Goal: Task Accomplishment & Management: Use online tool/utility

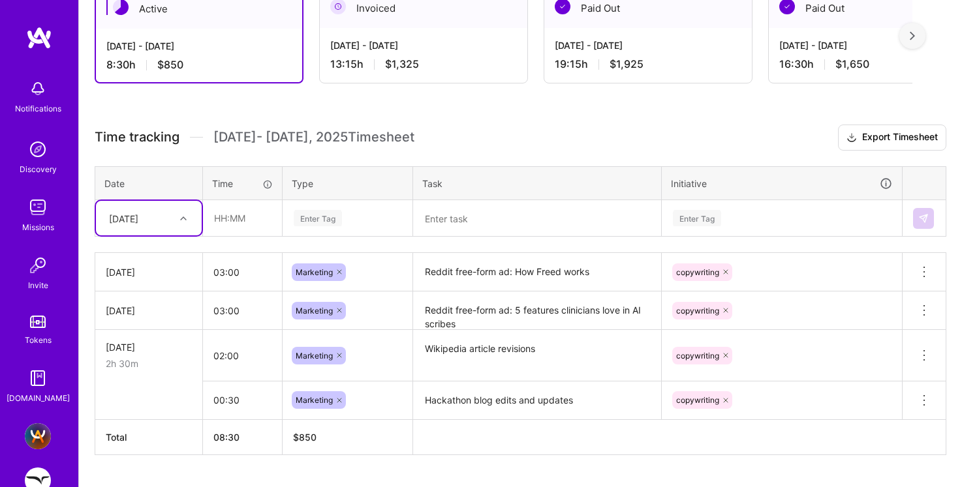
scroll to position [77, 0]
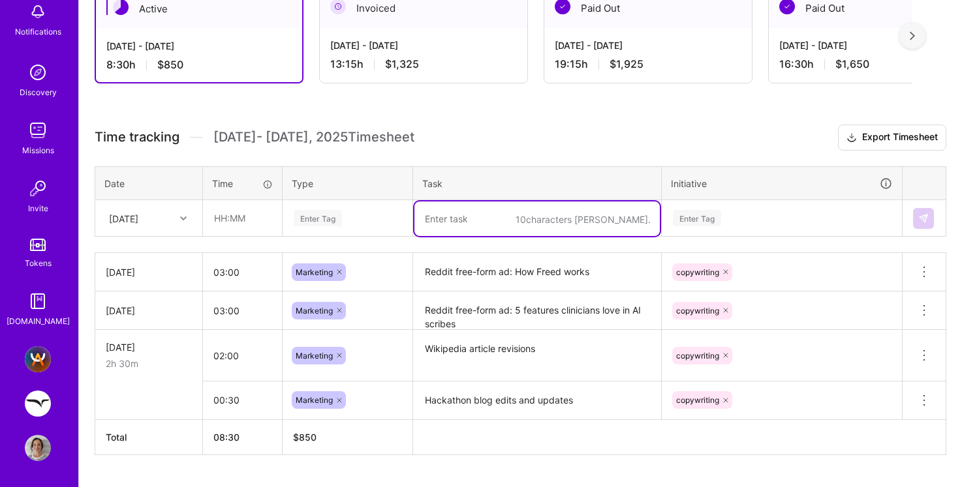
click at [436, 228] on textarea at bounding box center [536, 219] width 245 height 35
type textarea "Reddit free-form ad: EHR Push"
click at [322, 218] on div "Enter Tag" at bounding box center [318, 218] width 48 height 20
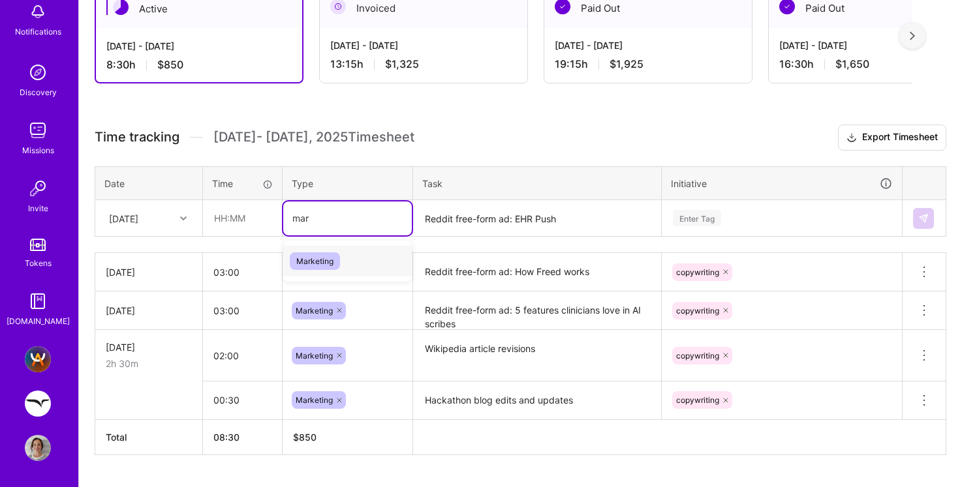
type input "mark"
click at [311, 255] on span "Marketing" at bounding box center [315, 261] width 50 height 18
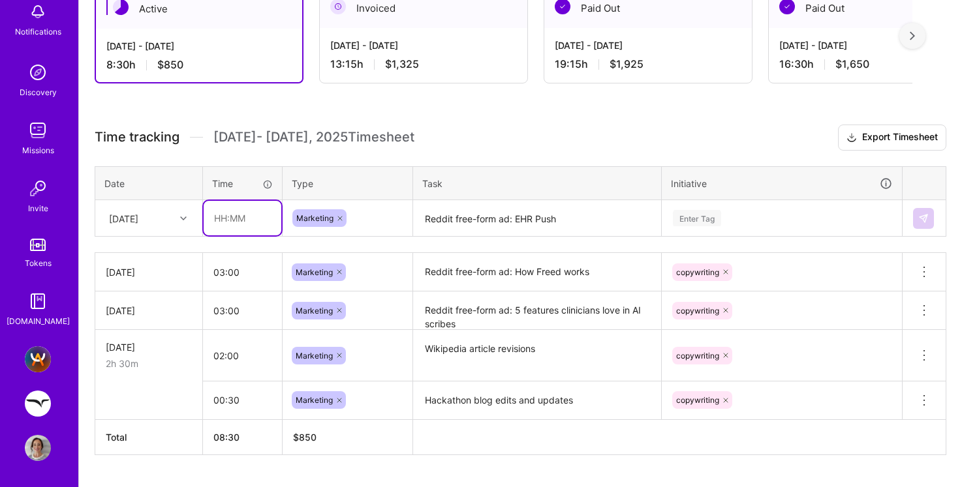
click at [228, 219] on input "text" at bounding box center [243, 218] width 78 height 35
type input "02:30"
click at [448, 228] on textarea "Reddit free-form ad: EHR Push" at bounding box center [536, 219] width 245 height 35
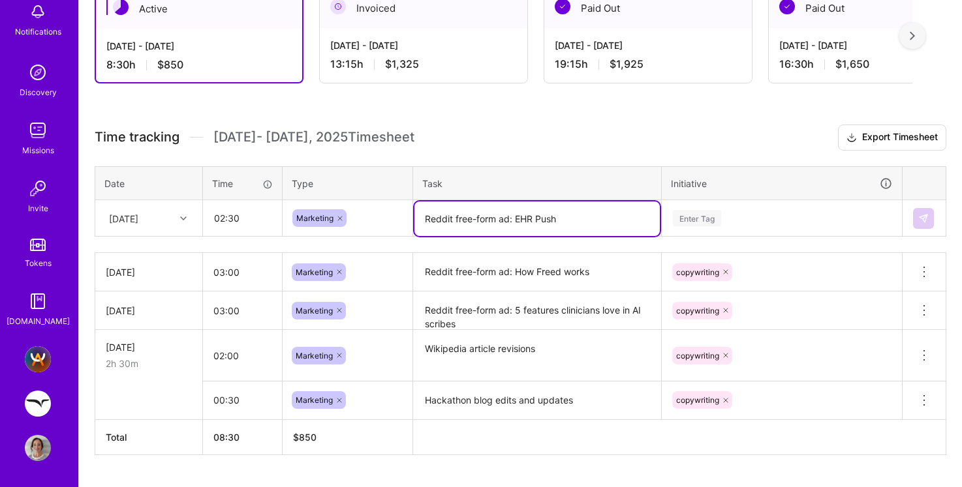
click at [686, 211] on div "Enter Tag" at bounding box center [697, 218] width 48 height 20
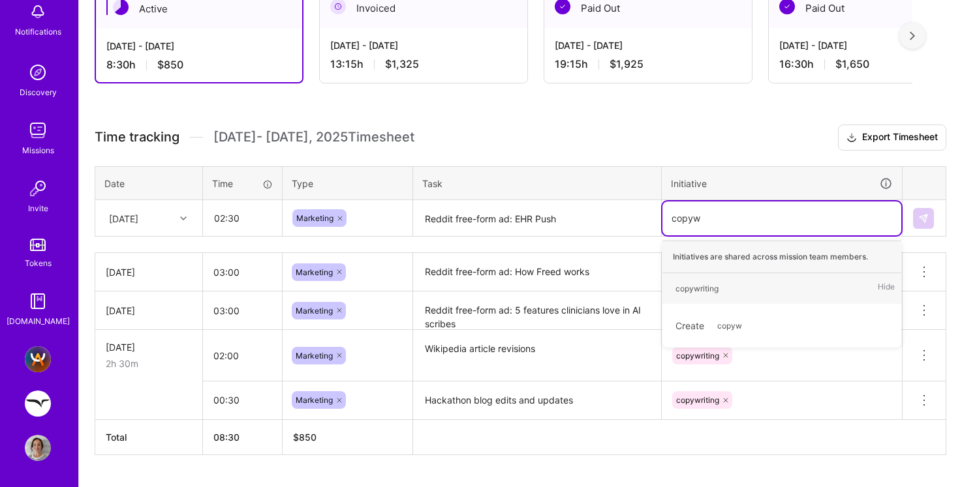
type input "copywr"
click at [695, 288] on div "copywriting" at bounding box center [696, 289] width 43 height 14
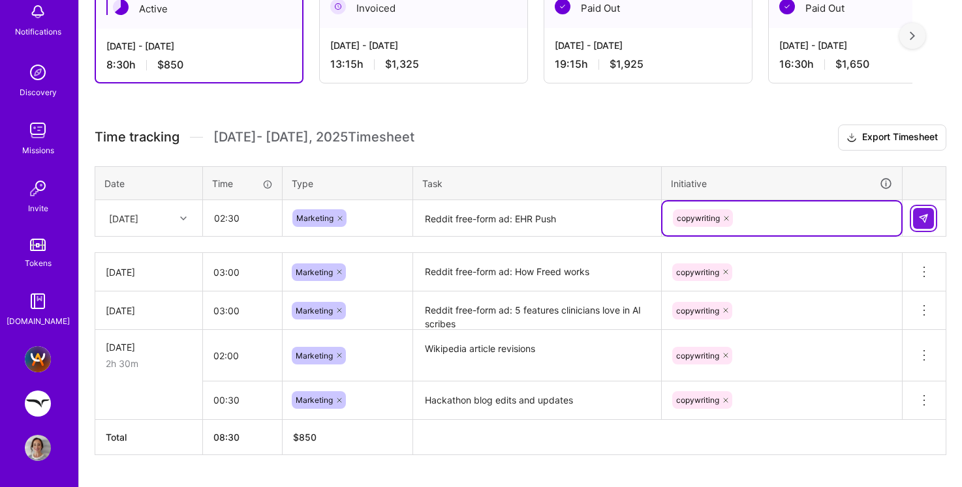
click at [924, 217] on img at bounding box center [923, 218] width 10 height 10
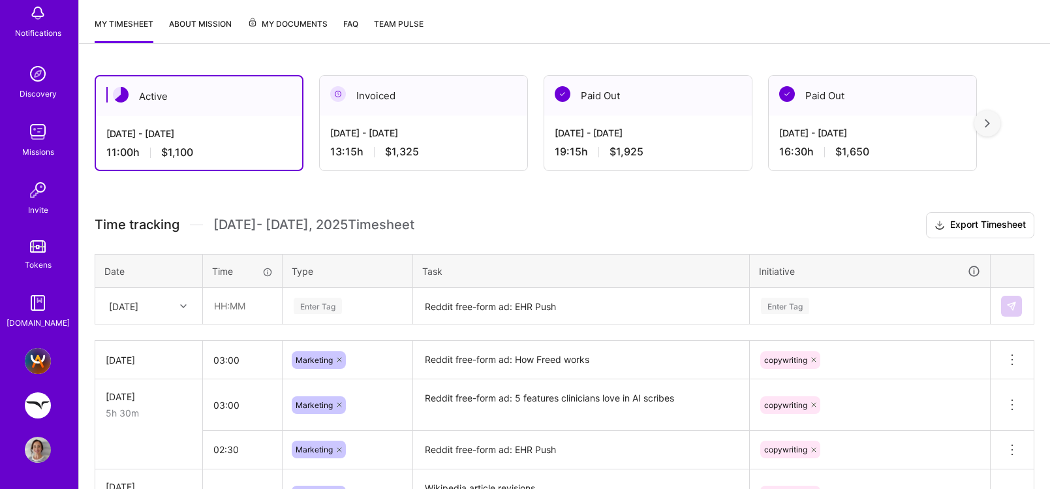
scroll to position [155, 0]
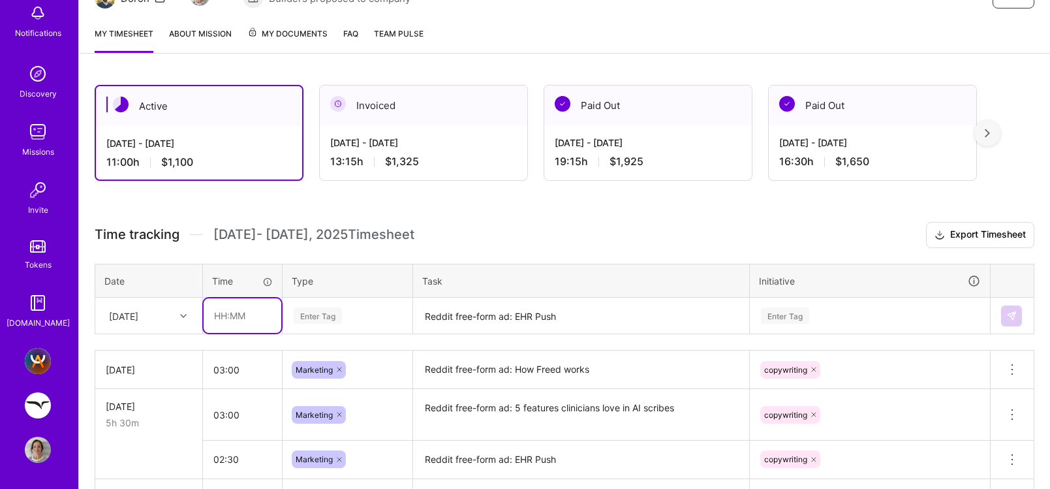
click at [221, 318] on input "text" at bounding box center [243, 315] width 78 height 35
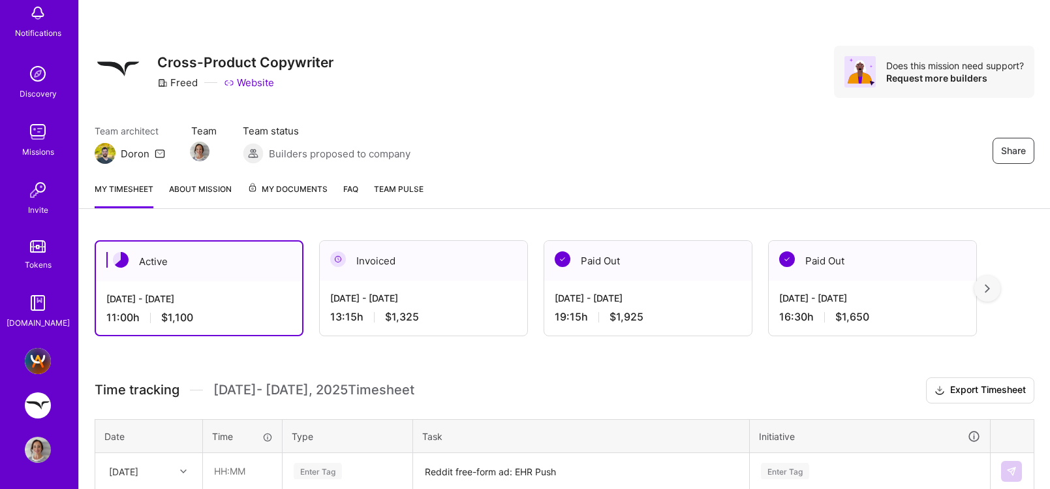
click at [41, 135] on img at bounding box center [38, 132] width 26 height 26
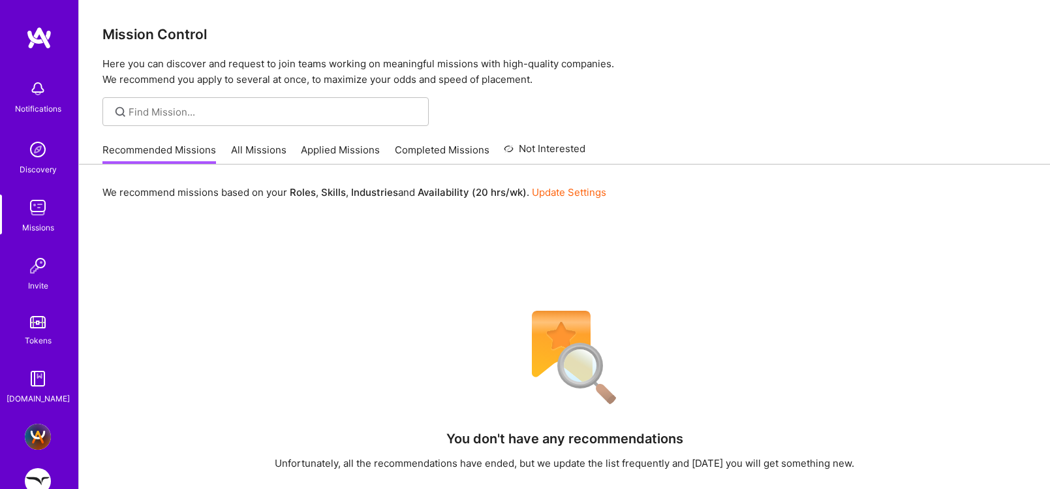
click at [262, 149] on link "All Missions" at bounding box center [258, 154] width 55 height 22
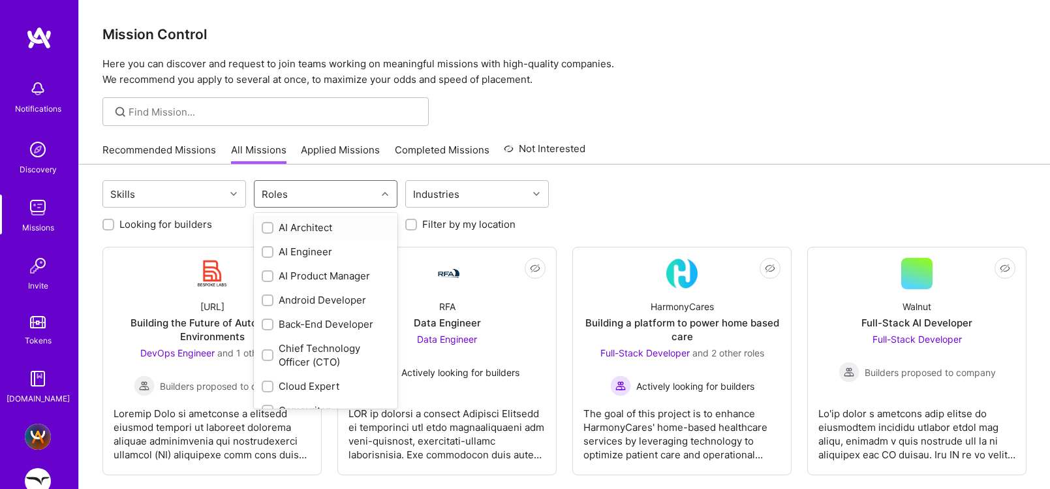
click at [309, 190] on div "Roles" at bounding box center [315, 194] width 122 height 26
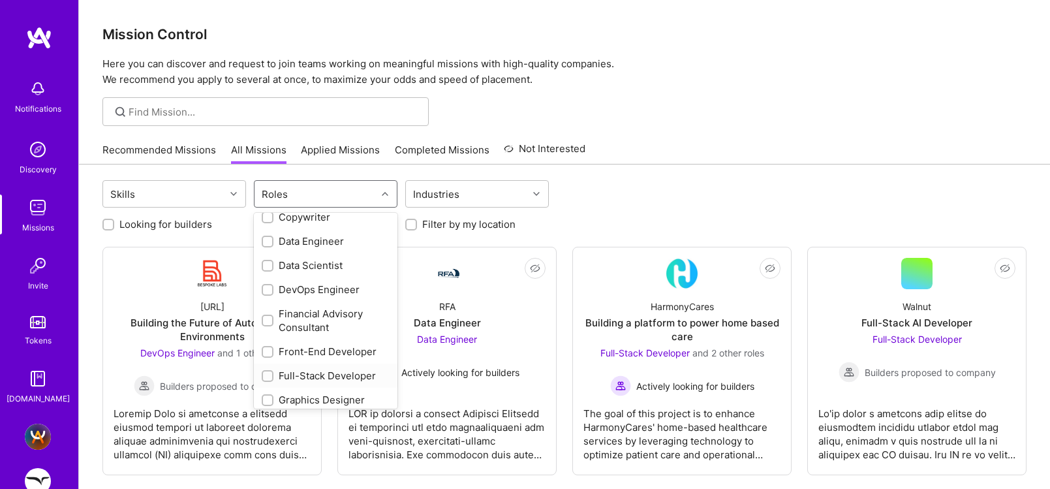
scroll to position [181, 0]
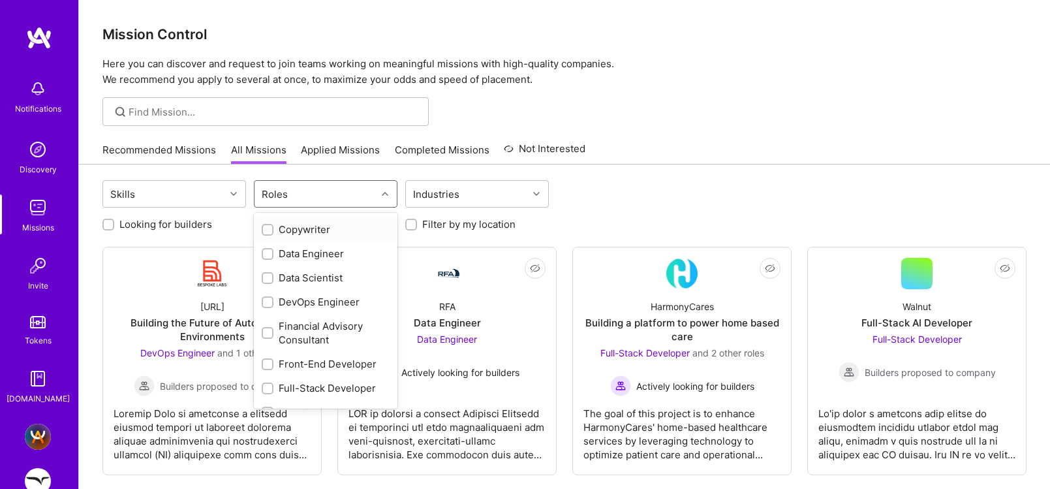
click at [267, 228] on input "checkbox" at bounding box center [268, 230] width 9 height 9
checkbox input "true"
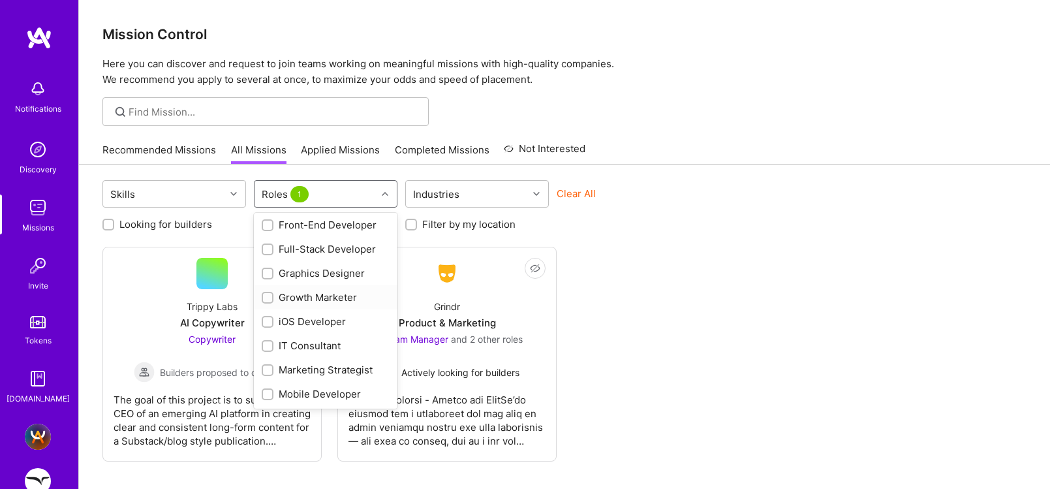
scroll to position [320, 0]
click at [264, 292] on div at bounding box center [268, 297] width 12 height 12
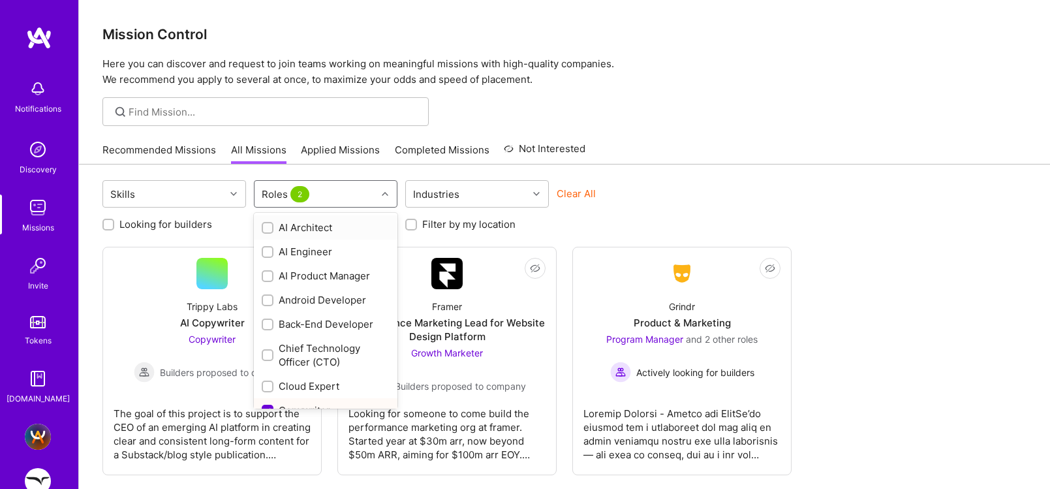
click at [329, 196] on div "Roles 2" at bounding box center [315, 194] width 122 height 26
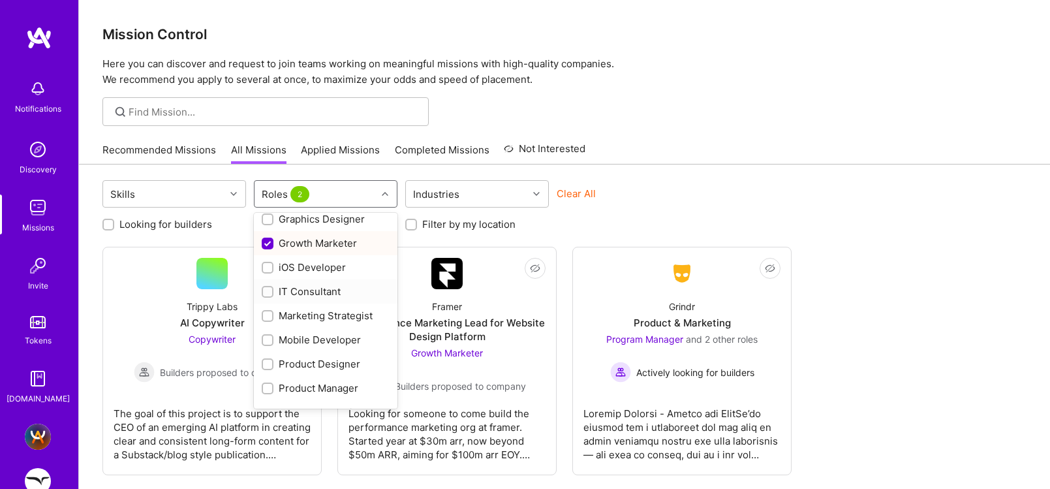
scroll to position [391, 0]
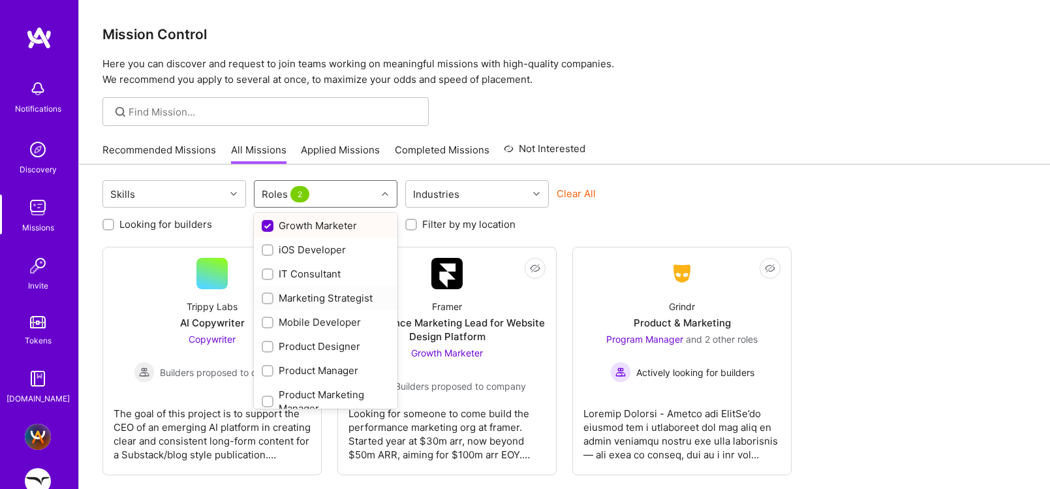
click at [267, 298] on input "checkbox" at bounding box center [268, 298] width 9 height 9
checkbox input "true"
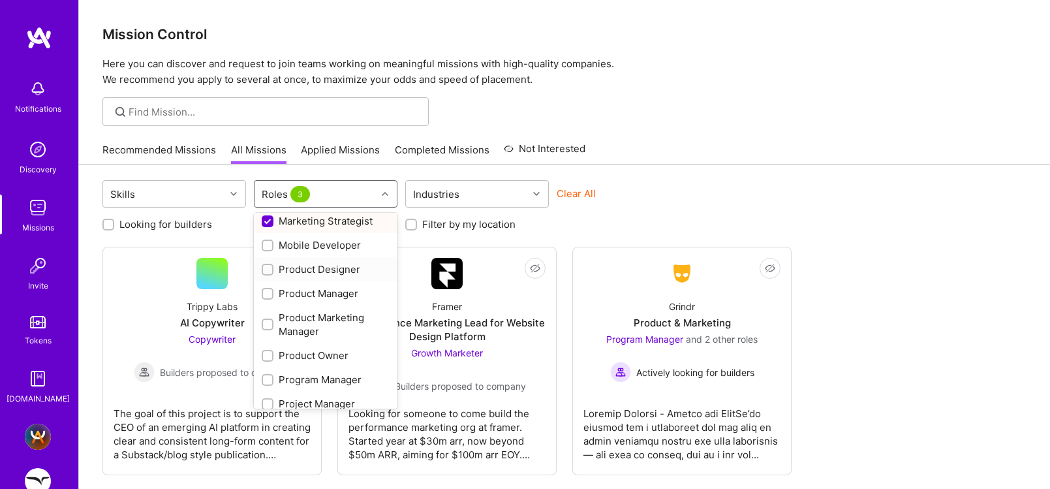
scroll to position [471, 0]
click at [264, 322] on input "checkbox" at bounding box center [268, 322] width 9 height 9
checkbox input "true"
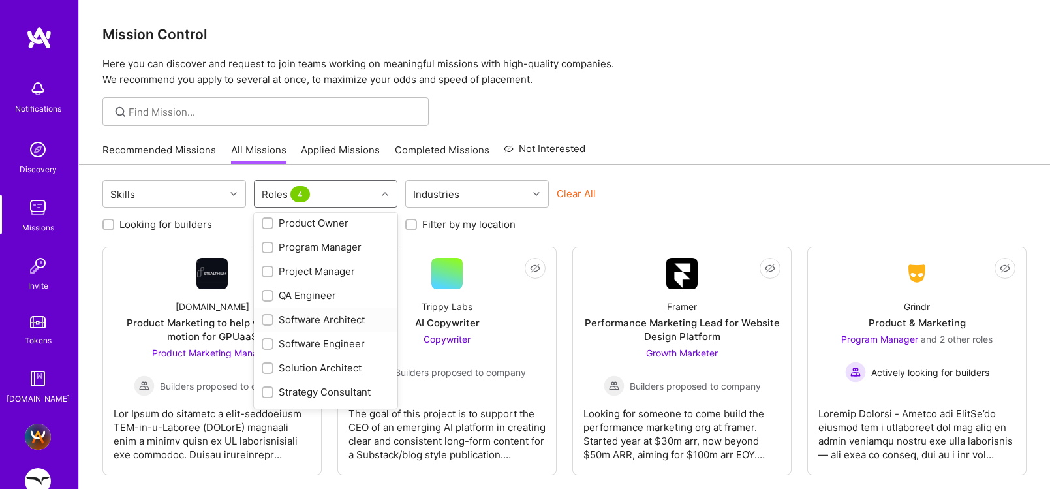
scroll to position [623, 0]
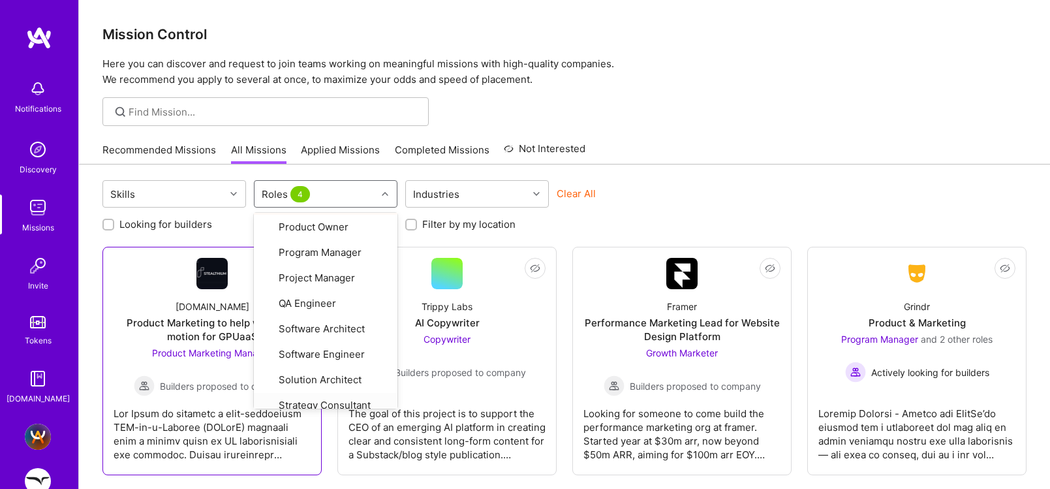
click at [207, 414] on div at bounding box center [212, 428] width 197 height 65
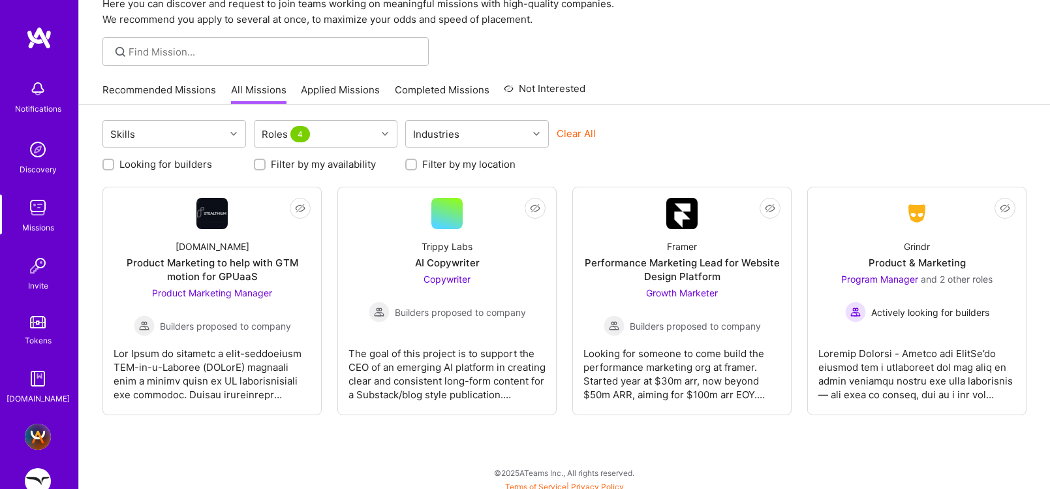
scroll to position [67, 0]
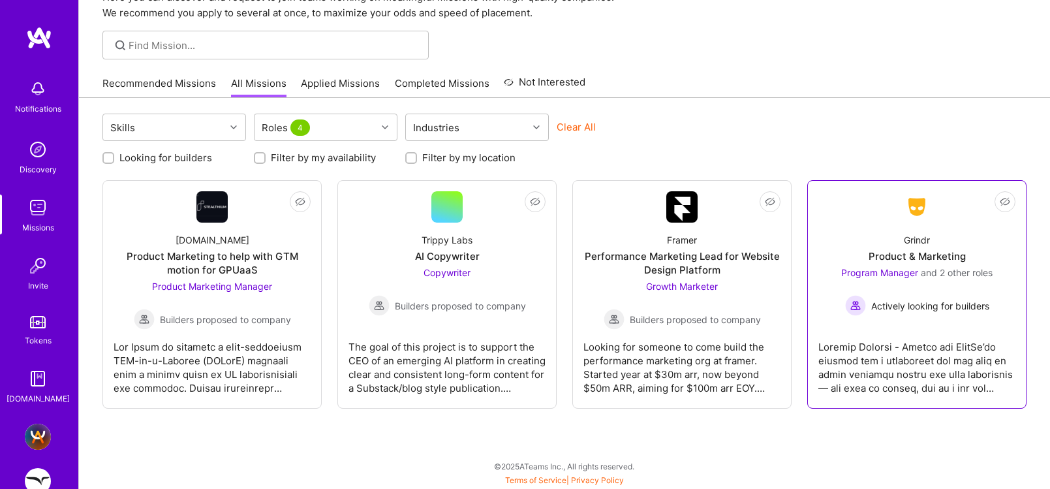
click at [875, 281] on div "Program Manager and 2 other roles Actively looking for builders" at bounding box center [916, 291] width 151 height 50
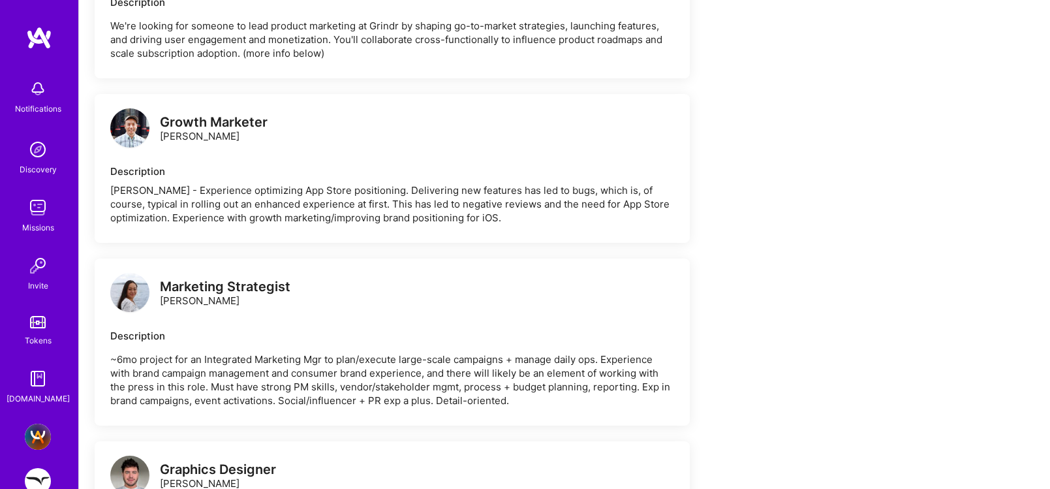
scroll to position [2111, 0]
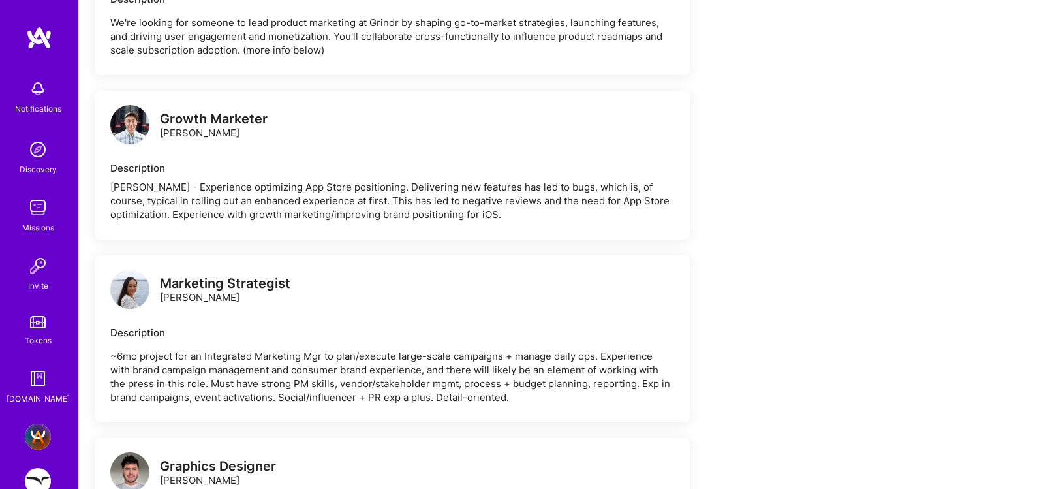
click at [360, 350] on p "~6mo project for an Integrated Marketing Mgr to plan/execute large-scale campai…" at bounding box center [392, 376] width 564 height 55
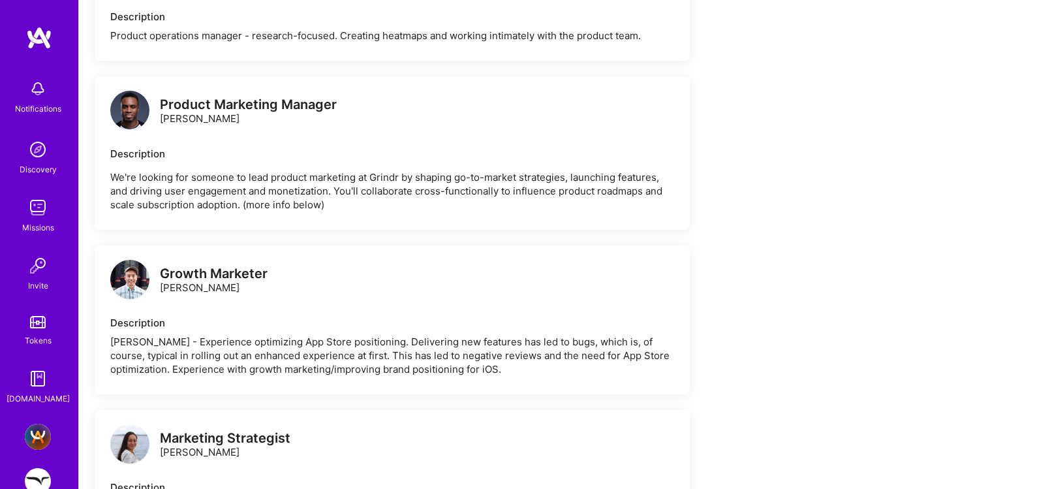
scroll to position [2036, 0]
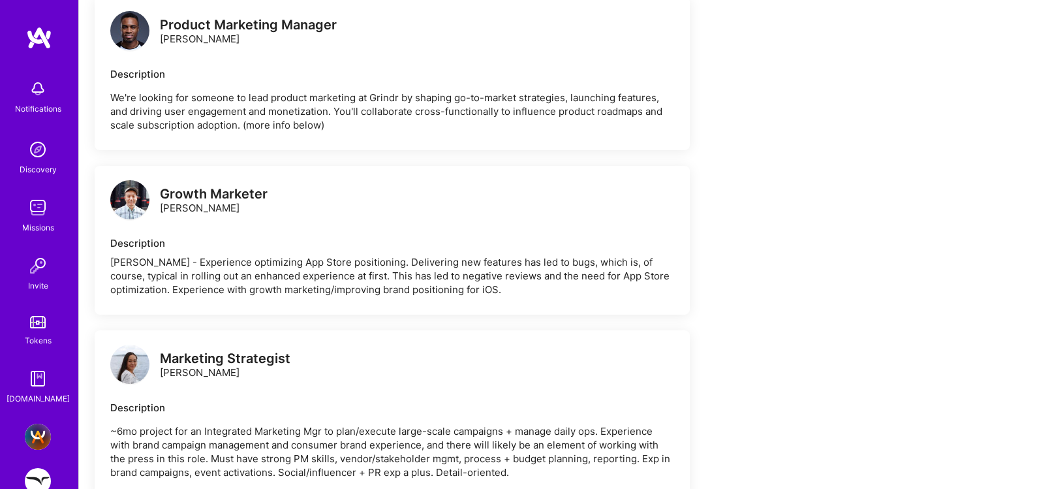
click at [189, 262] on div "[PERSON_NAME] - Experience optimizing App Store positioning. Delivering new fea…" at bounding box center [392, 275] width 564 height 41
click at [234, 255] on div "[PERSON_NAME] - Experience optimizing App Store positioning. Delivering new fea…" at bounding box center [392, 275] width 564 height 41
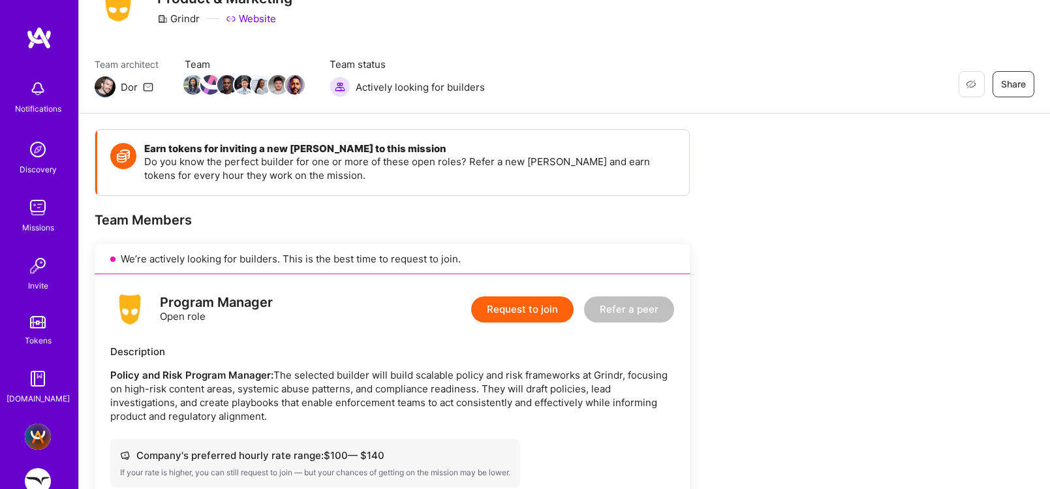
scroll to position [0, 0]
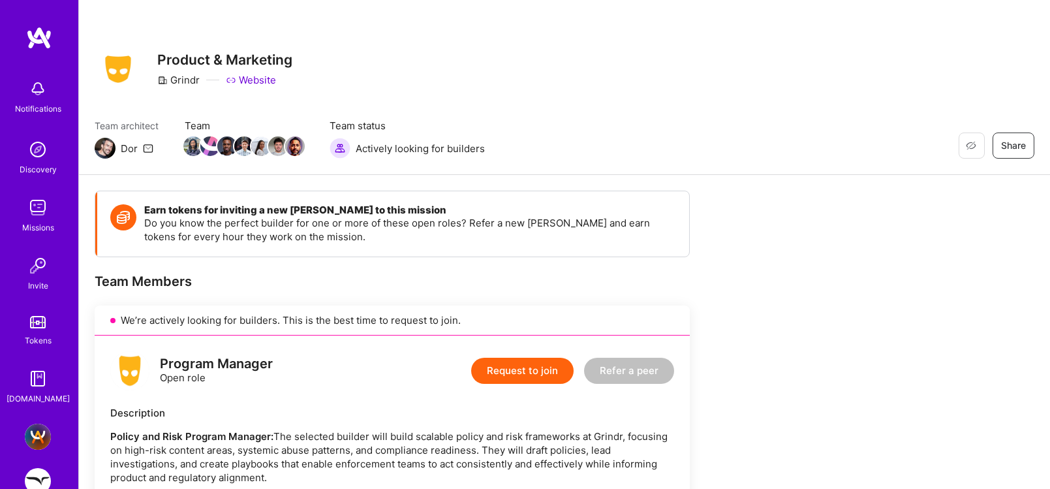
click at [40, 433] on img at bounding box center [38, 436] width 26 height 26
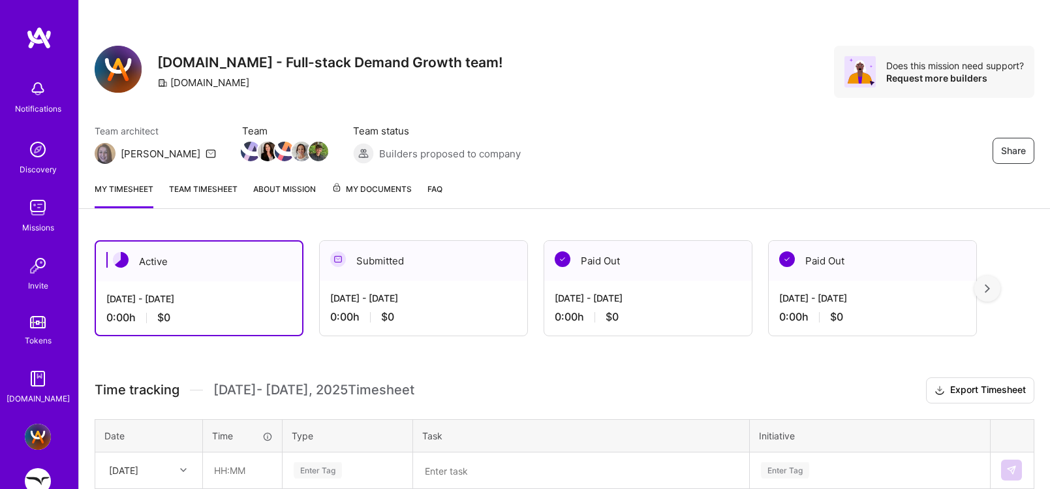
click at [32, 215] on img at bounding box center [38, 207] width 26 height 26
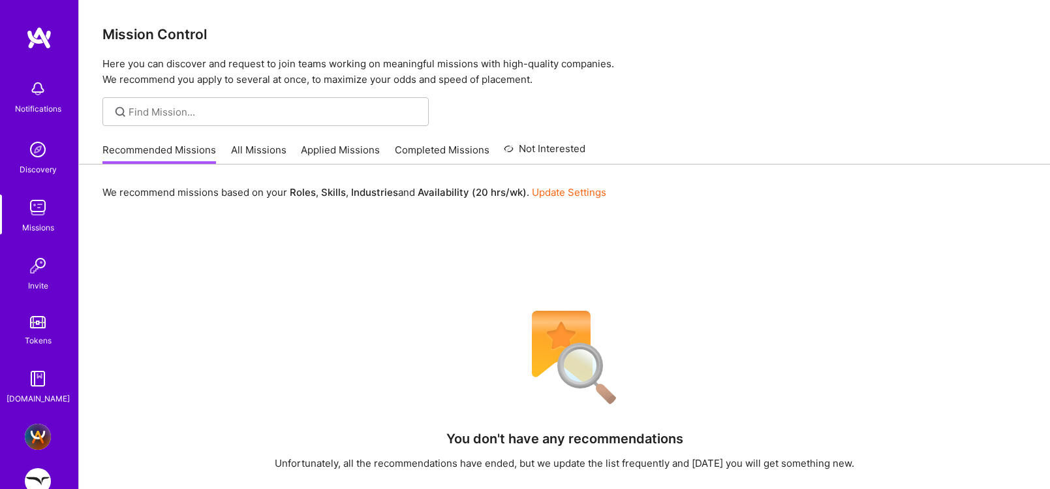
click at [258, 149] on link "All Missions" at bounding box center [258, 154] width 55 height 22
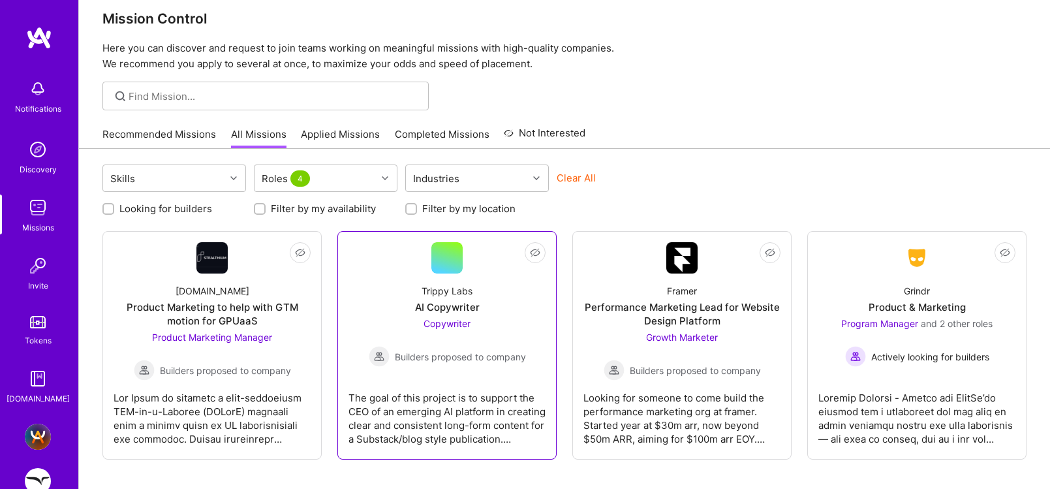
scroll to position [67, 0]
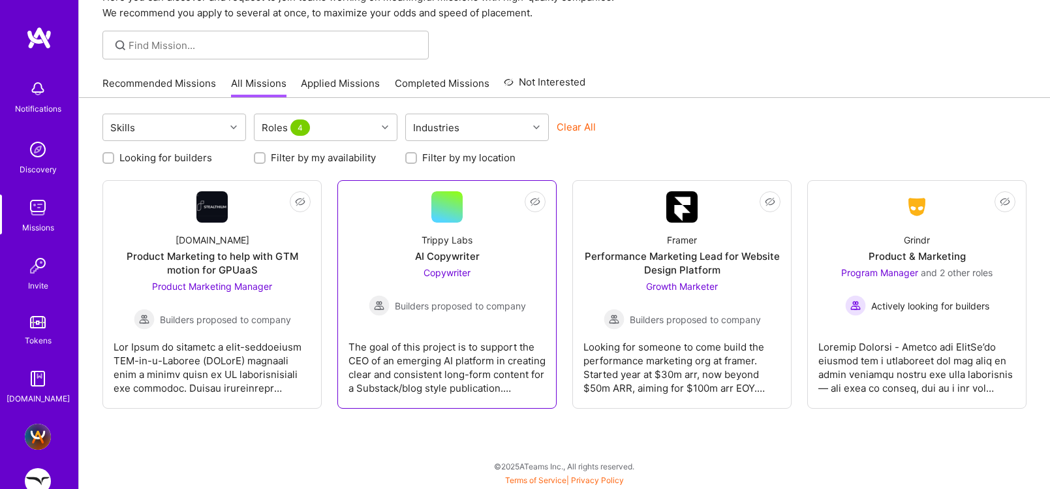
click at [440, 230] on div "Trippy Labs AI Copywriter Copywriter Builders proposed to company" at bounding box center [446, 268] width 197 height 93
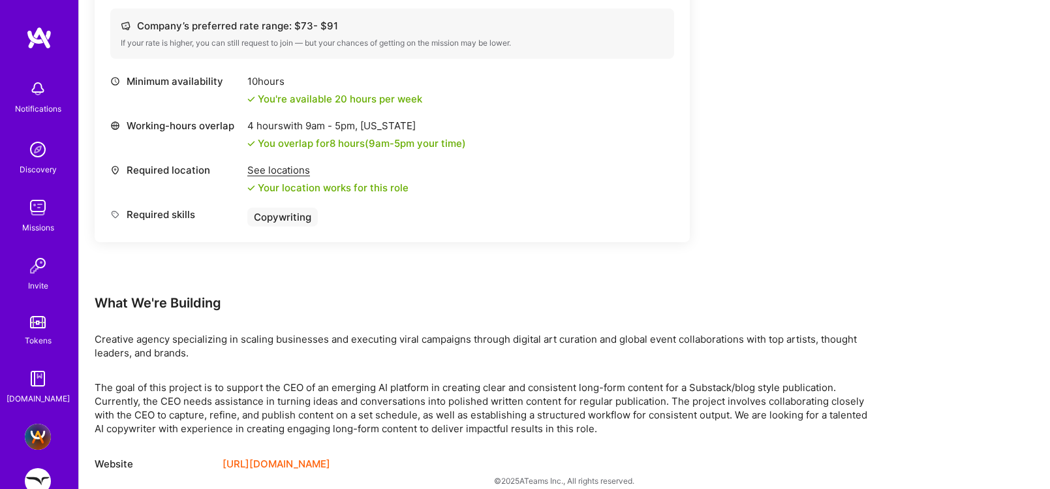
scroll to position [501, 0]
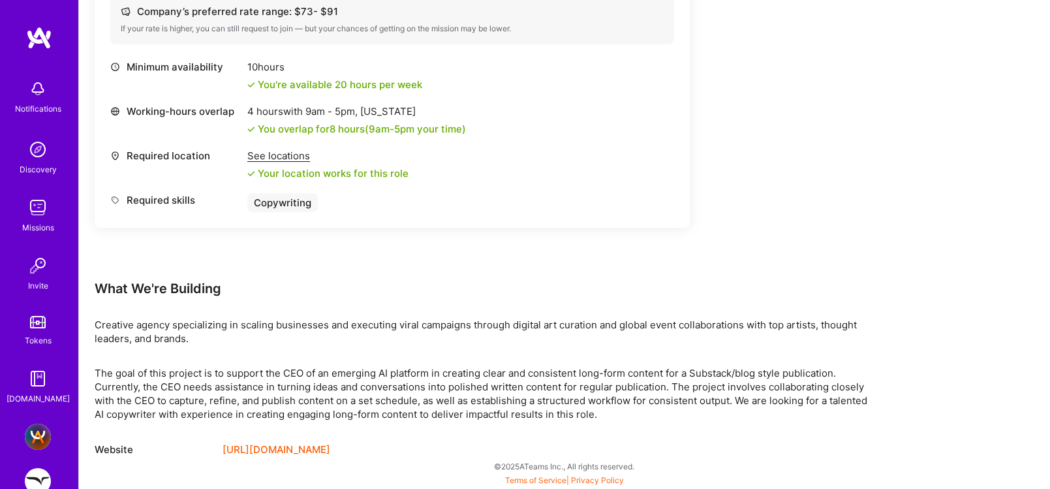
click at [273, 448] on link "[URL][DOMAIN_NAME]" at bounding box center [276, 450] width 108 height 16
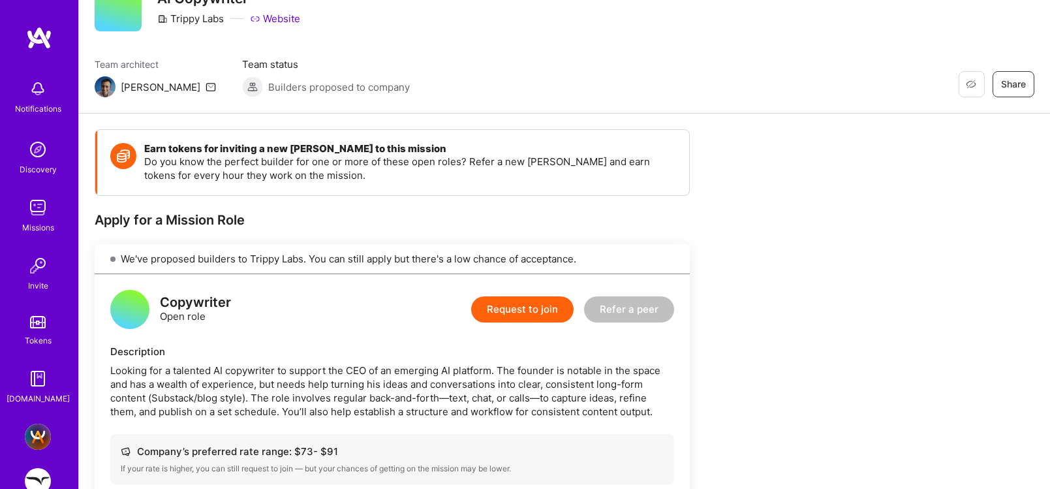
scroll to position [0, 0]
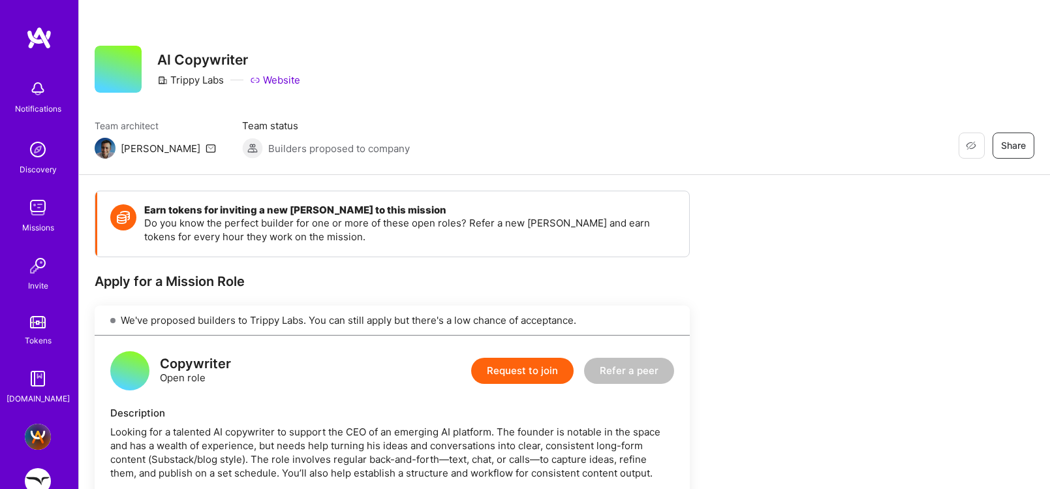
click at [37, 206] on img at bounding box center [38, 207] width 26 height 26
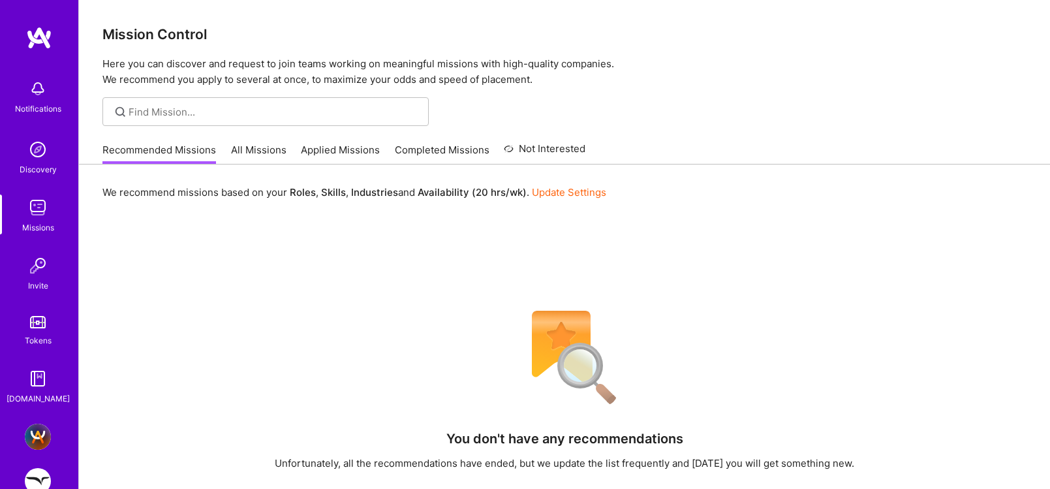
click at [30, 208] on img at bounding box center [38, 207] width 26 height 26
click at [243, 149] on link "All Missions" at bounding box center [258, 154] width 55 height 22
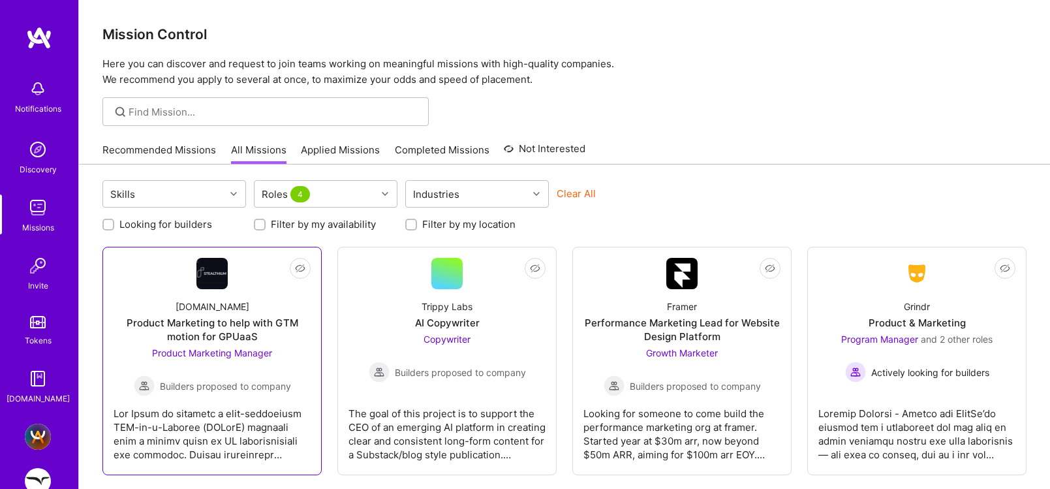
click at [209, 309] on div "[DOMAIN_NAME]" at bounding box center [212, 306] width 74 height 14
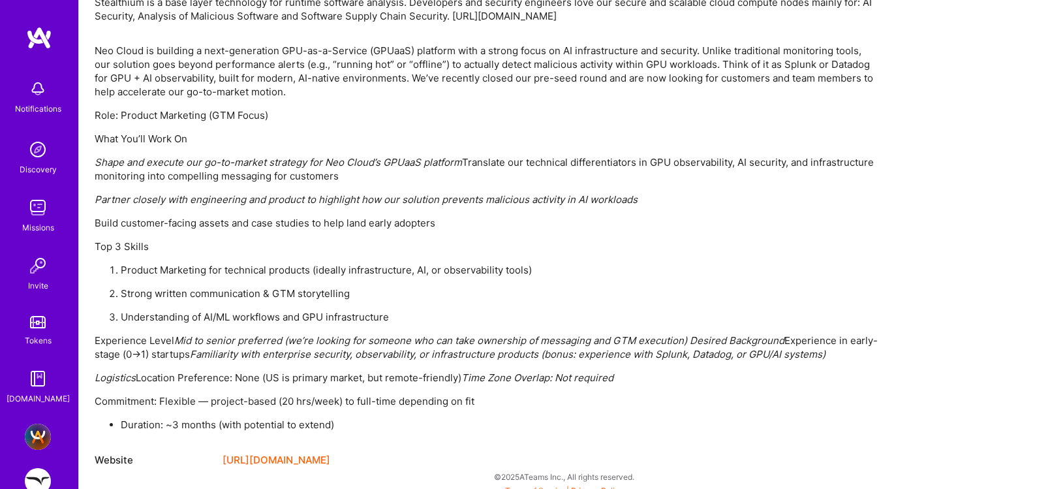
scroll to position [883, 0]
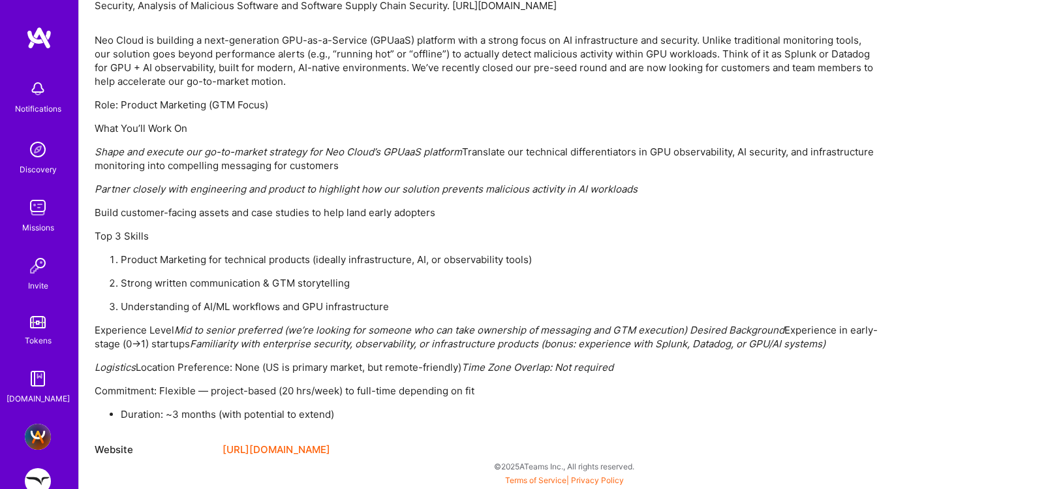
click at [273, 445] on link "[URL][DOMAIN_NAME]" at bounding box center [276, 450] width 108 height 16
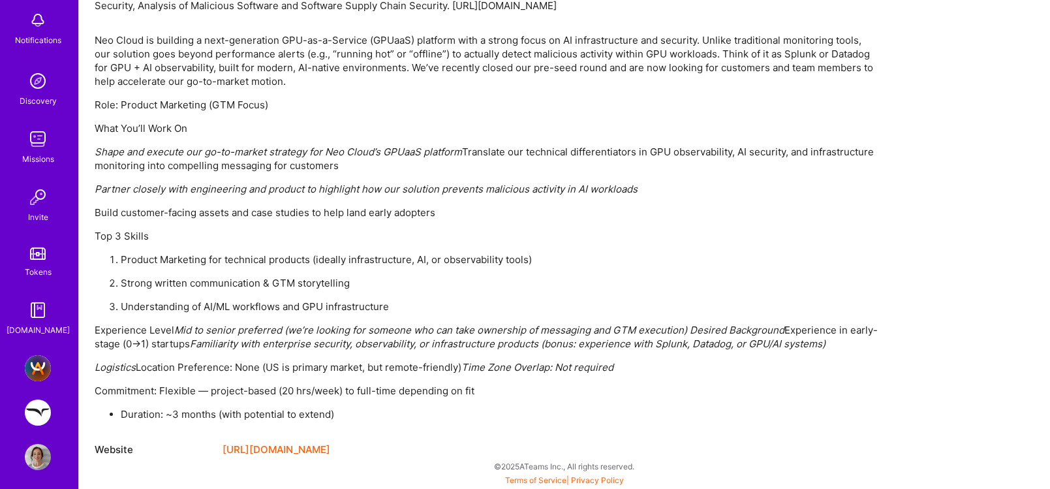
scroll to position [76, 0]
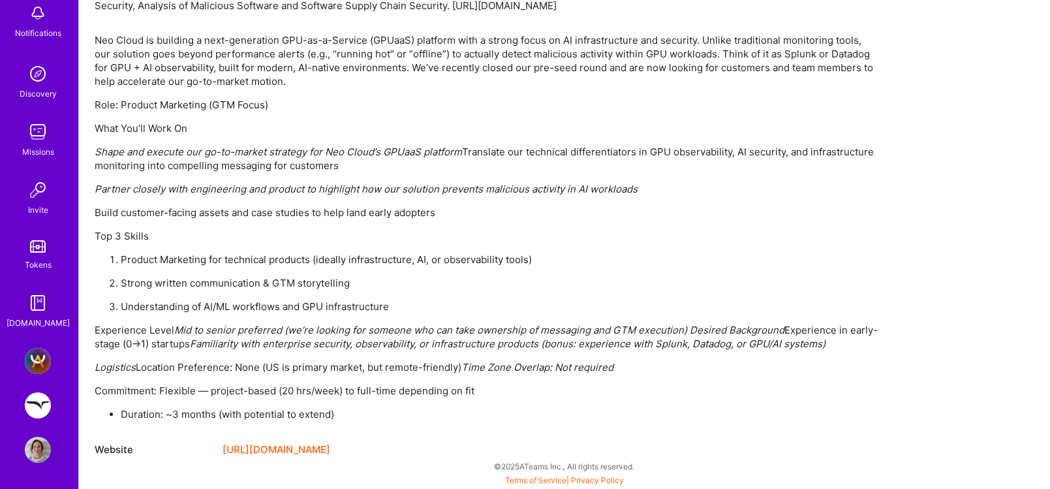
click at [29, 404] on img at bounding box center [38, 405] width 26 height 26
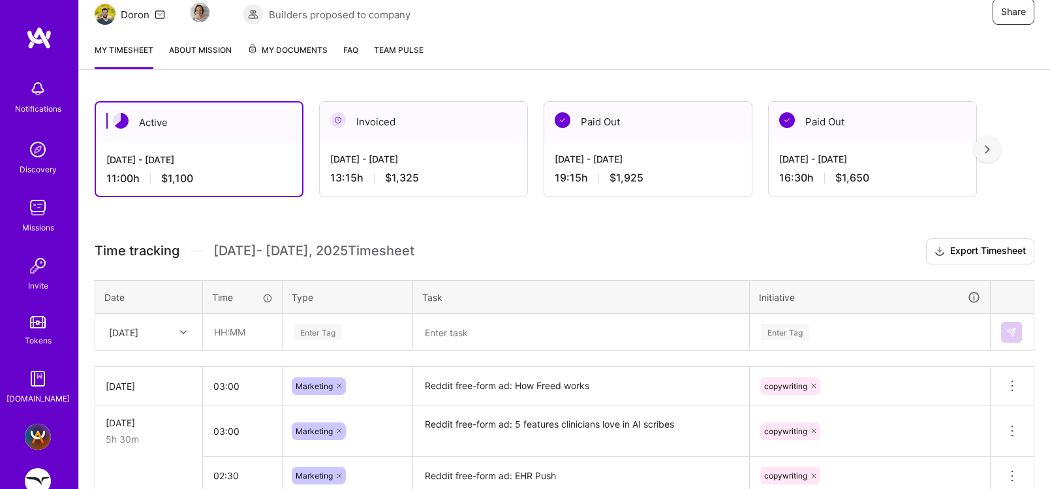
scroll to position [133, 0]
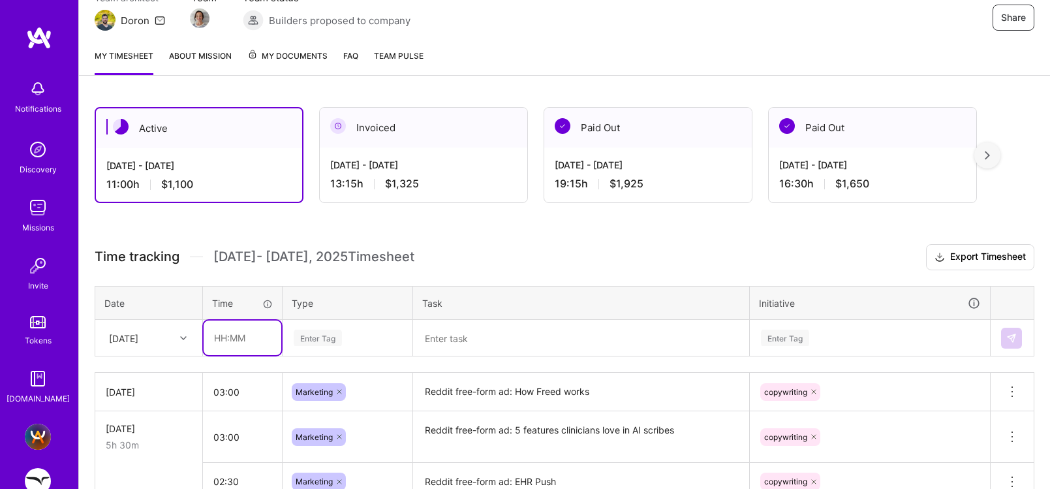
click at [219, 337] on input "text" at bounding box center [243, 337] width 78 height 35
click at [245, 337] on input "text" at bounding box center [243, 337] width 78 height 35
type input "01:00"
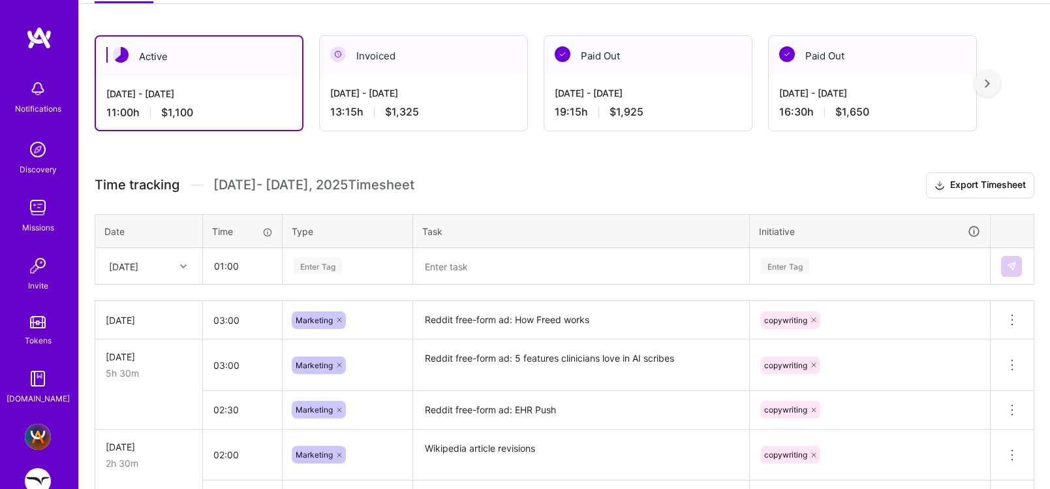
click at [342, 264] on div "Enter Tag" at bounding box center [318, 266] width 48 height 20
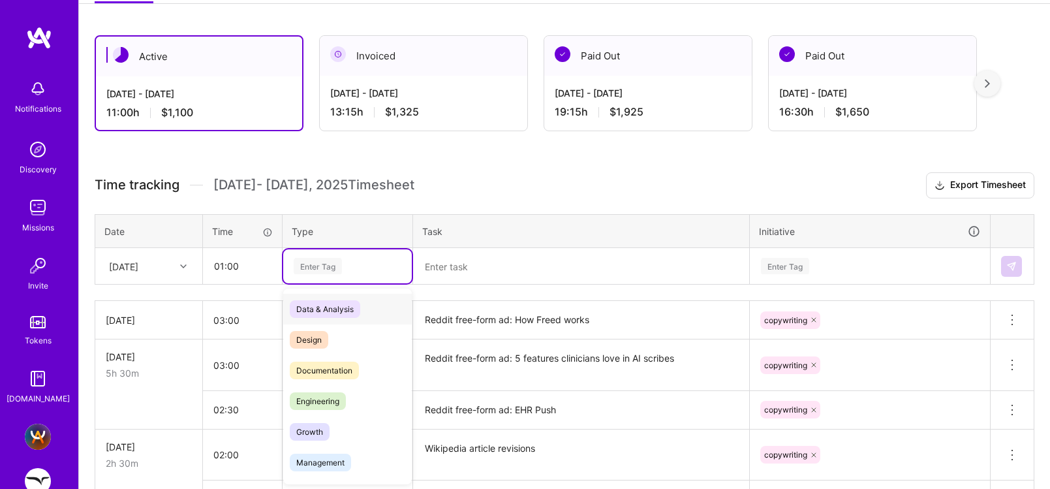
click at [342, 264] on div "Enter Tag" at bounding box center [318, 266] width 48 height 20
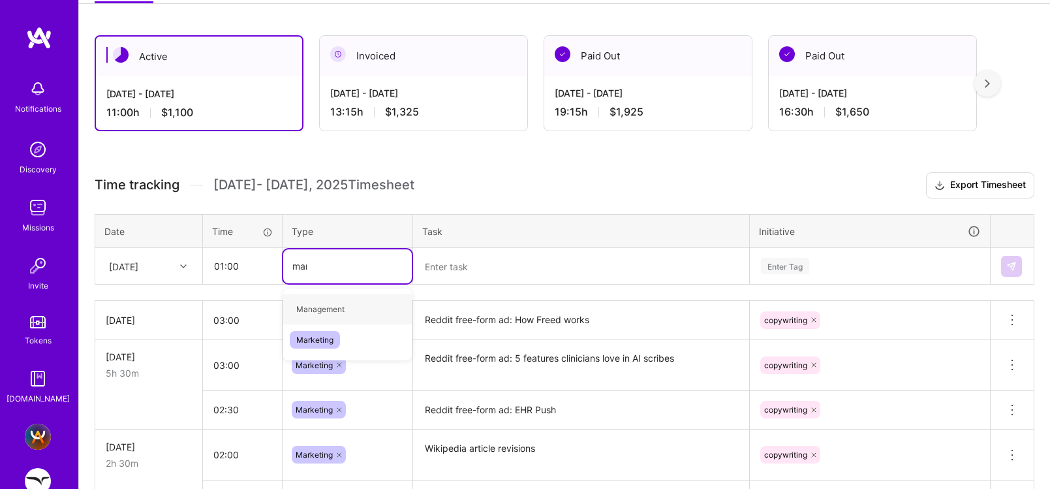
type input "mark"
click at [329, 305] on span "Marketing" at bounding box center [315, 309] width 50 height 18
click at [443, 263] on textarea at bounding box center [580, 266] width 333 height 34
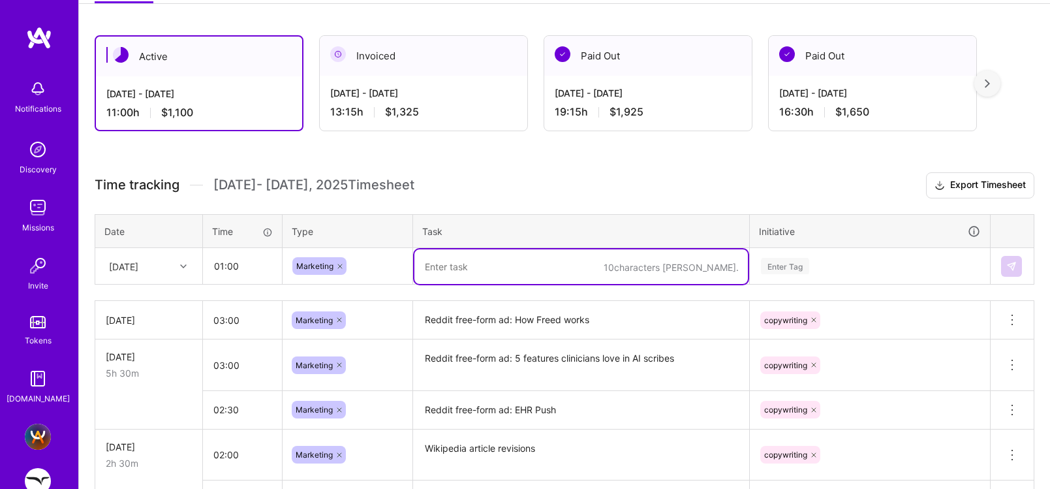
type textarea "t"
type textarea "creative team stand up"
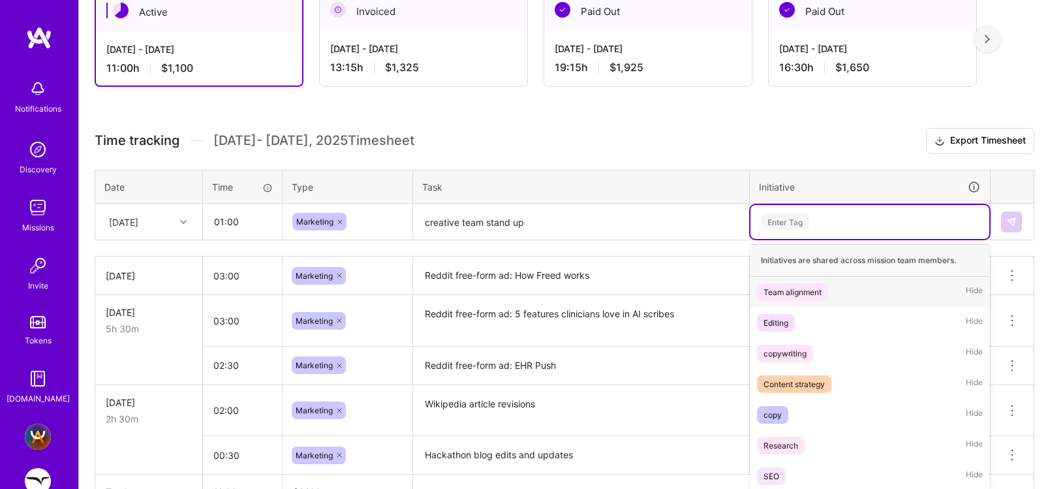
click at [787, 239] on div "option Team alignment focused, 1 of 7. 7 results available. Use Up and Down to …" at bounding box center [869, 222] width 239 height 34
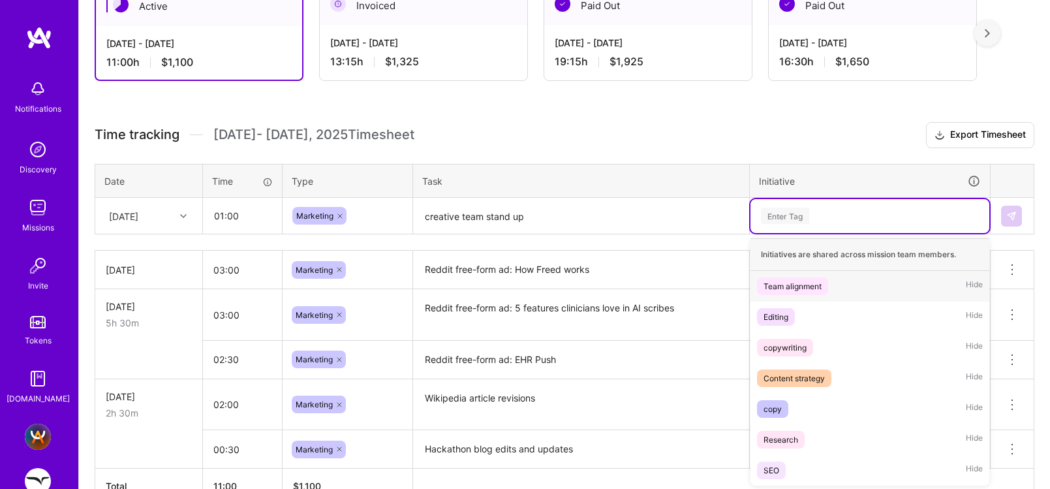
scroll to position [256, 0]
click at [808, 283] on div "Team alignment" at bounding box center [792, 285] width 58 height 14
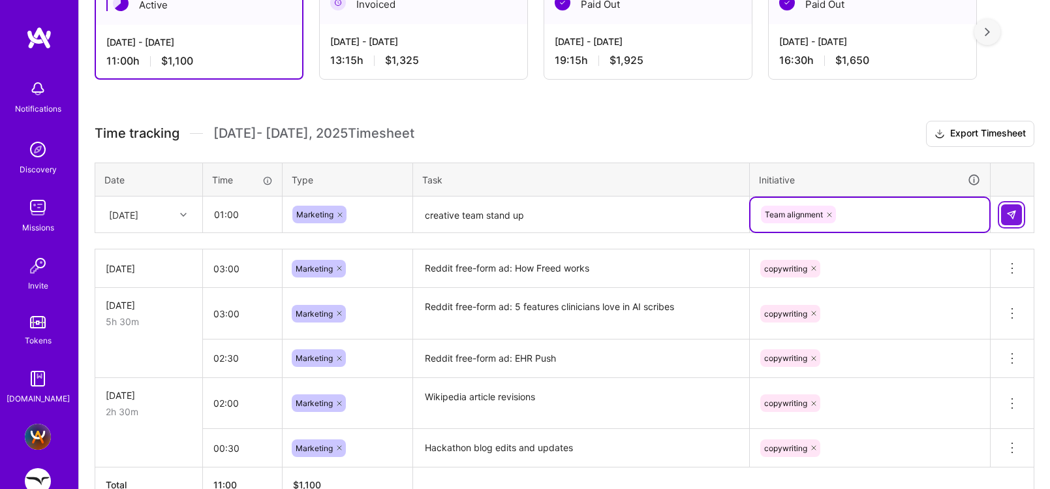
click at [961, 213] on img at bounding box center [1011, 214] width 10 height 10
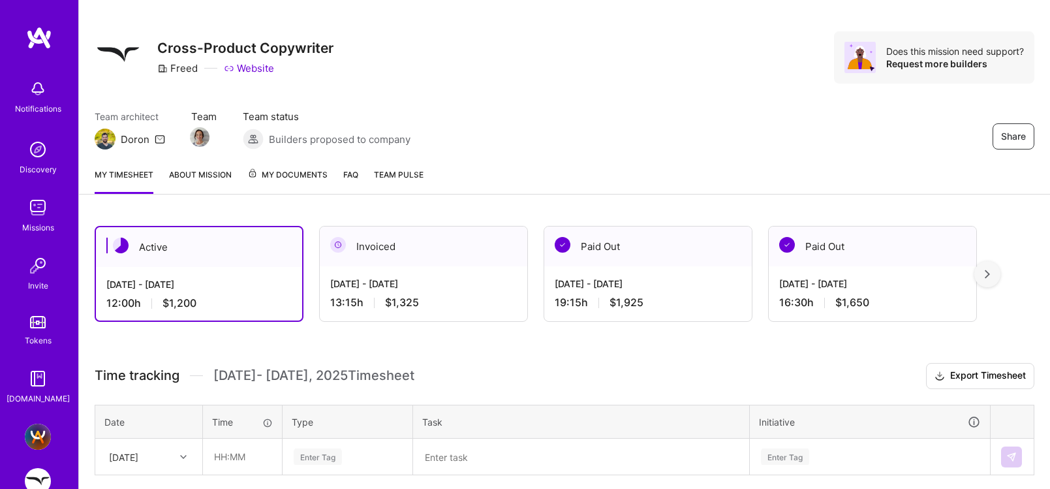
scroll to position [0, 0]
